Goal: Task Accomplishment & Management: Use online tool/utility

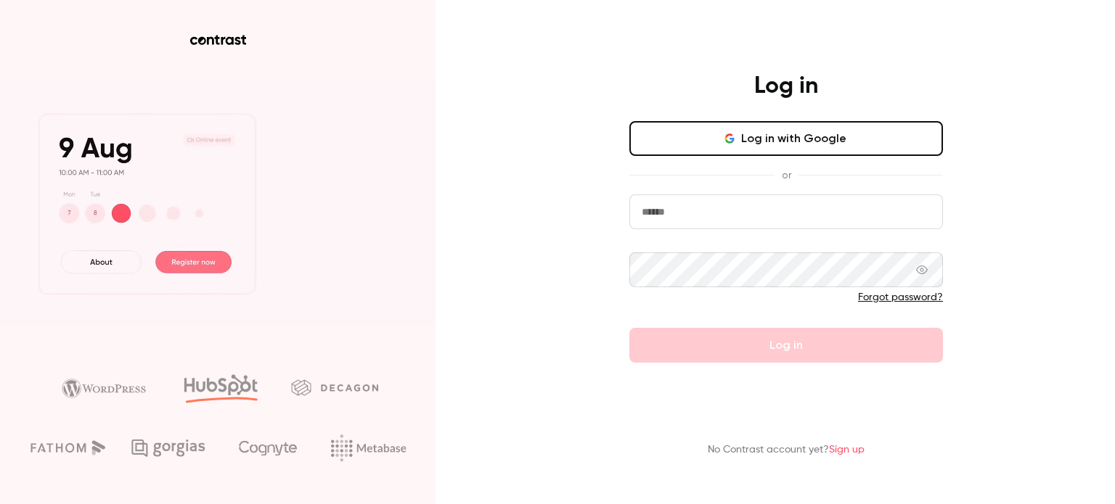
type input "**********"
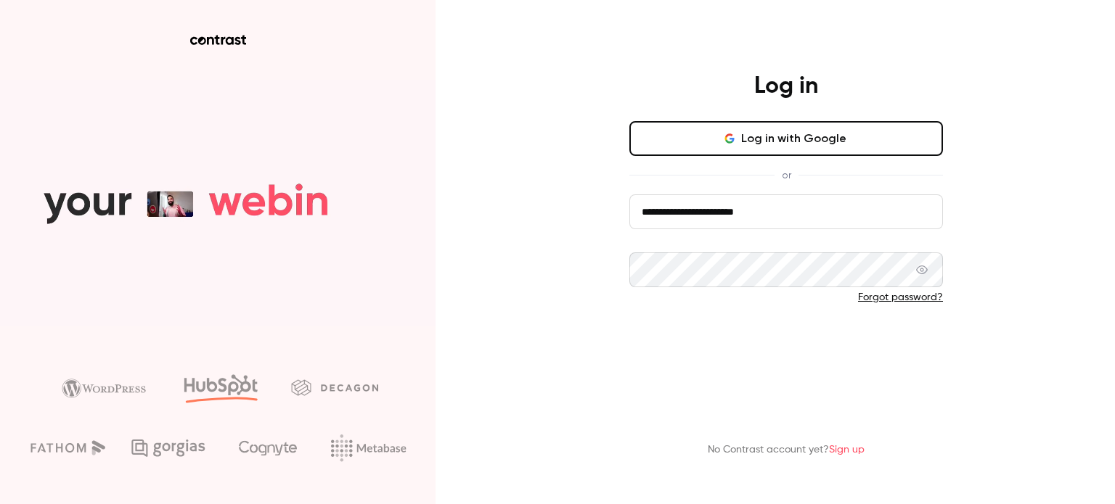
click at [849, 348] on button "Log in" at bounding box center [786, 345] width 314 height 35
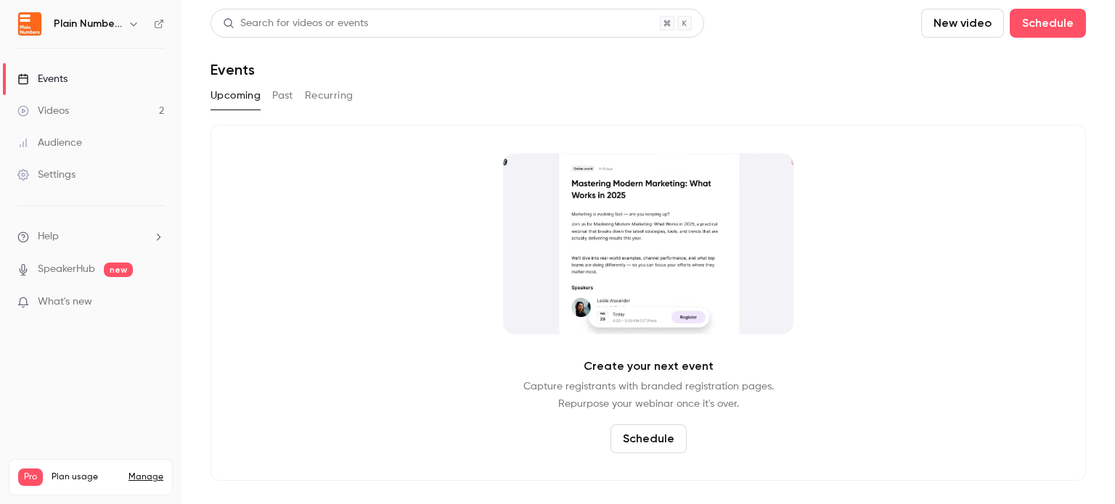
click at [287, 104] on button "Past" at bounding box center [282, 95] width 21 height 23
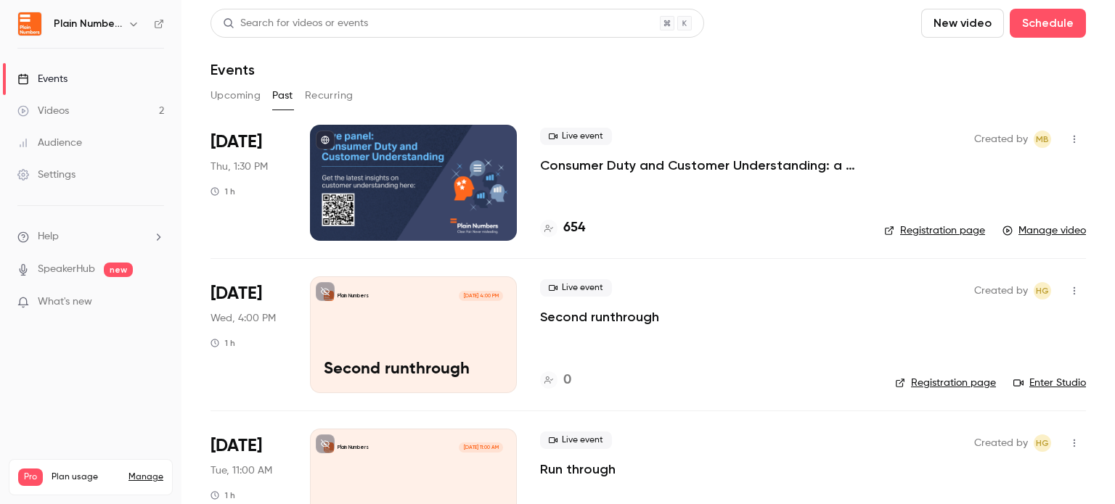
click at [78, 149] on div "Audience" at bounding box center [49, 143] width 65 height 15
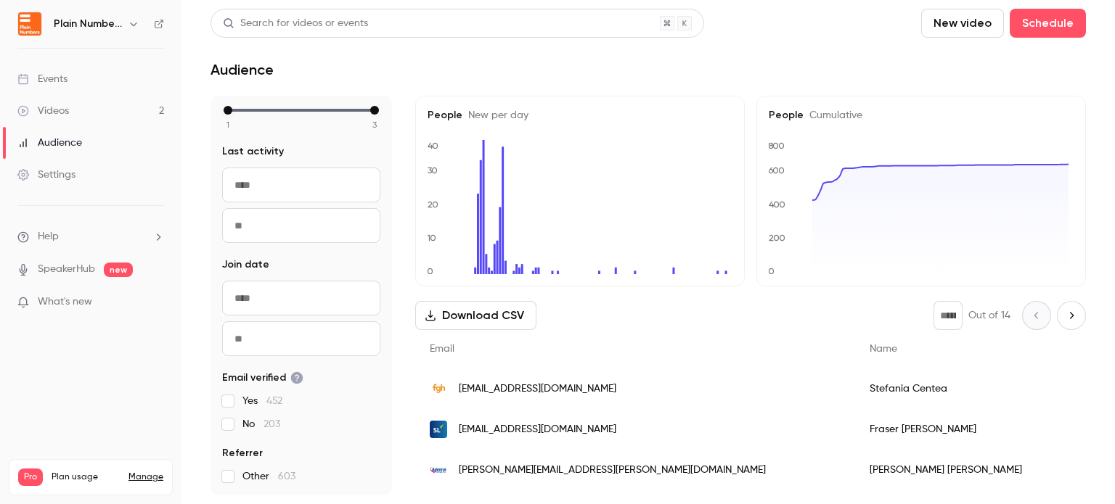
click at [63, 76] on div "Events" at bounding box center [42, 79] width 50 height 15
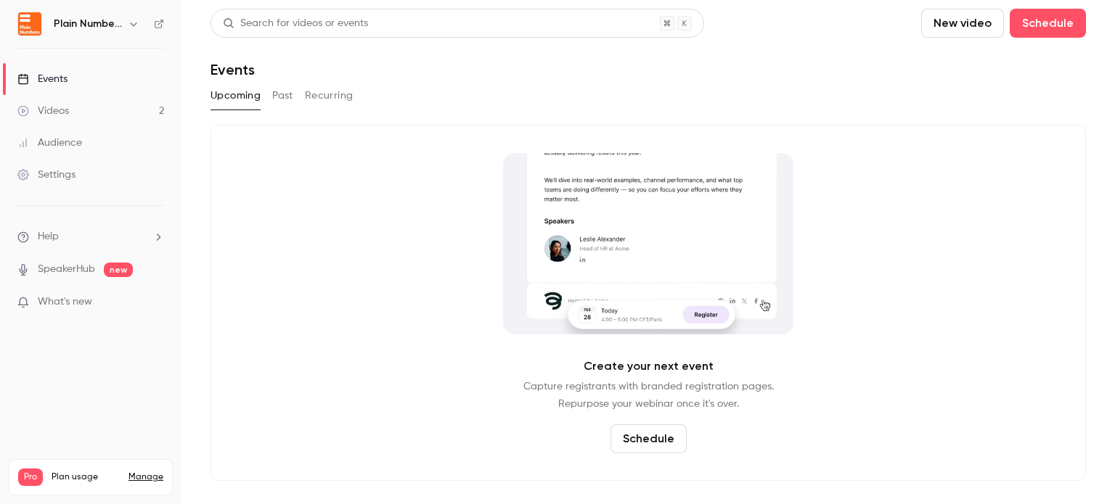
click at [279, 101] on button "Past" at bounding box center [282, 95] width 21 height 23
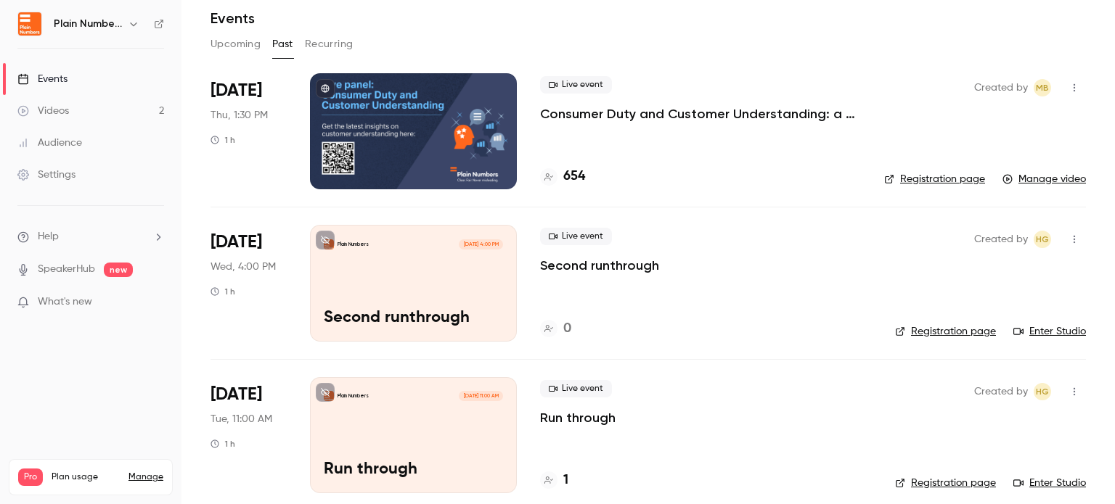
scroll to position [20, 0]
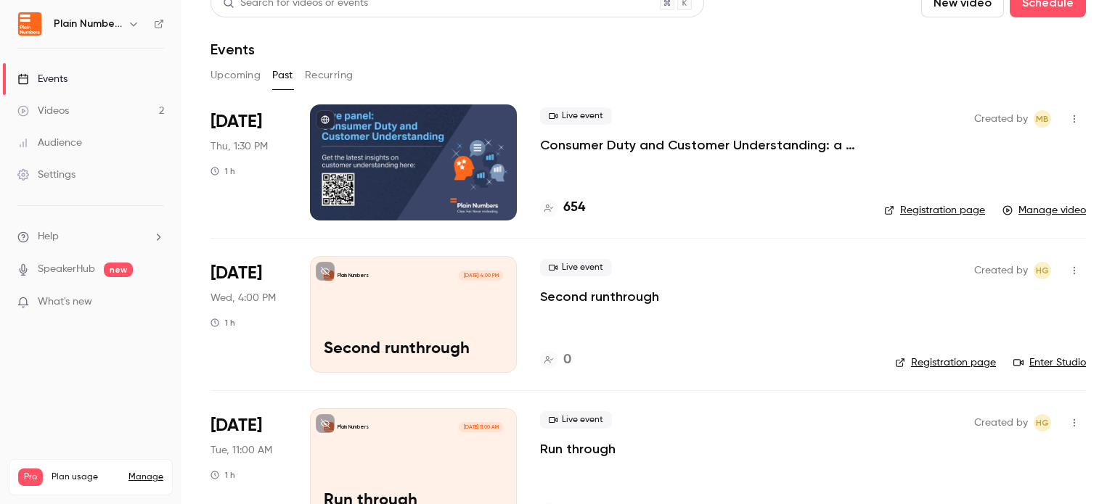
click at [550, 143] on p "Consumer Duty and Customer Understanding: a live discussion with the FCA includ…" at bounding box center [700, 144] width 321 height 17
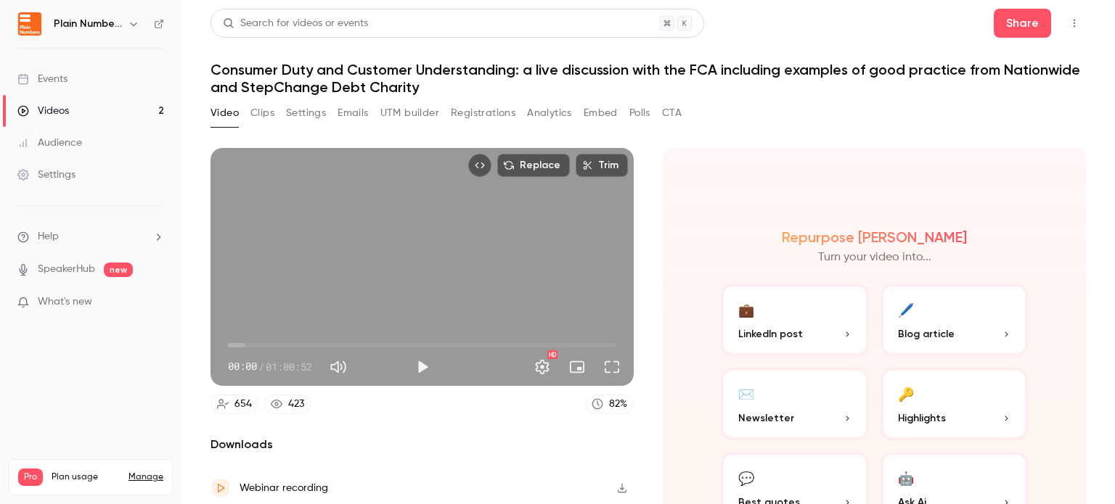
click at [462, 112] on button "Registrations" at bounding box center [483, 113] width 65 height 23
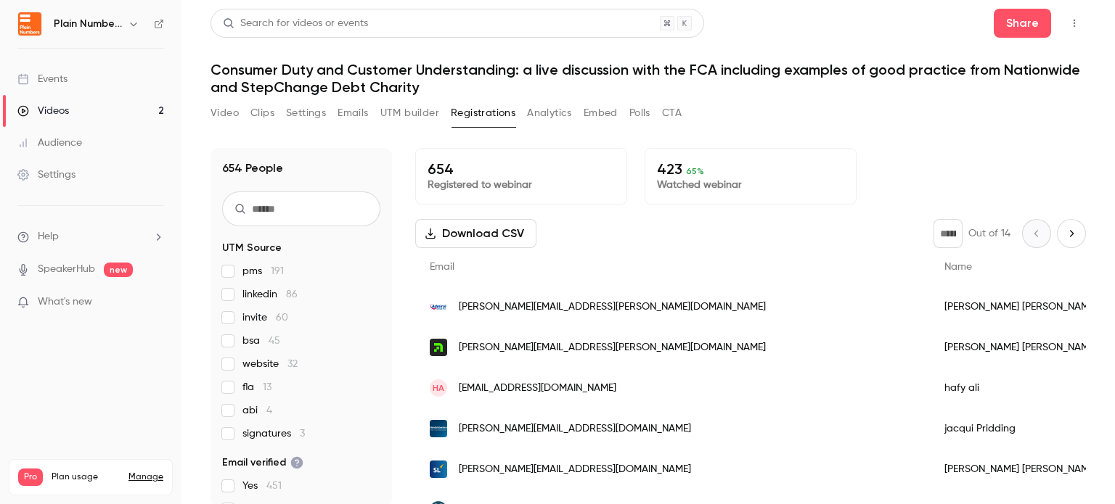
click at [305, 216] on input "text" at bounding box center [301, 209] width 158 height 35
click at [462, 243] on button "Download CSV" at bounding box center [475, 233] width 121 height 29
